Goal: Task Accomplishment & Management: Use online tool/utility

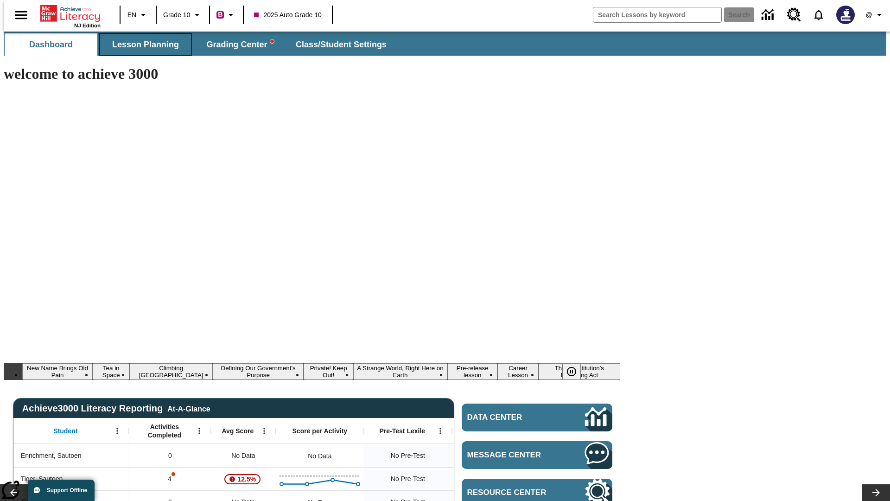
click at [142, 45] on span "Lesson Planning" at bounding box center [145, 44] width 67 height 11
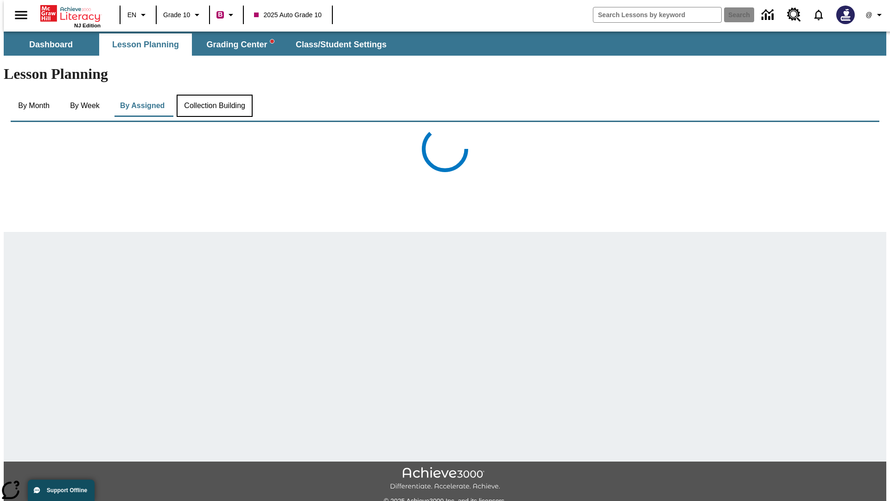
click at [214, 95] on button "Collection Building" at bounding box center [215, 106] width 76 height 22
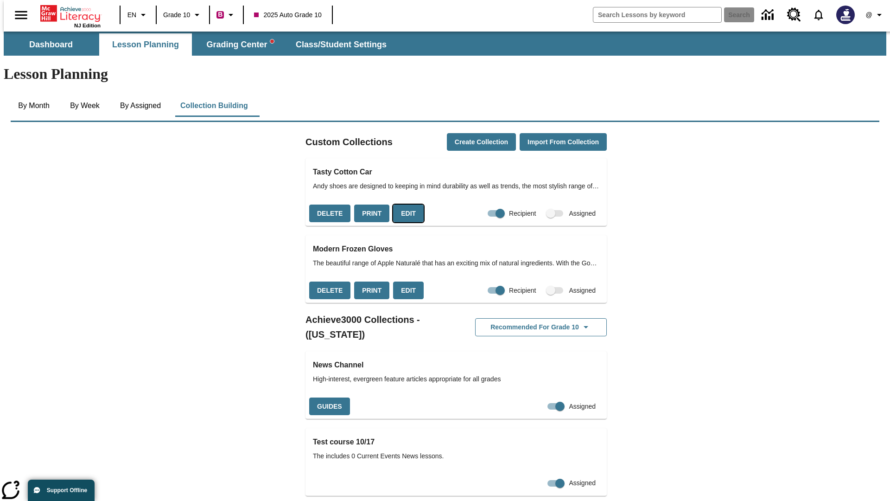
click at [405, 205] on button "Edit" at bounding box center [408, 214] width 31 height 18
